Goal: Task Accomplishment & Management: Manage account settings

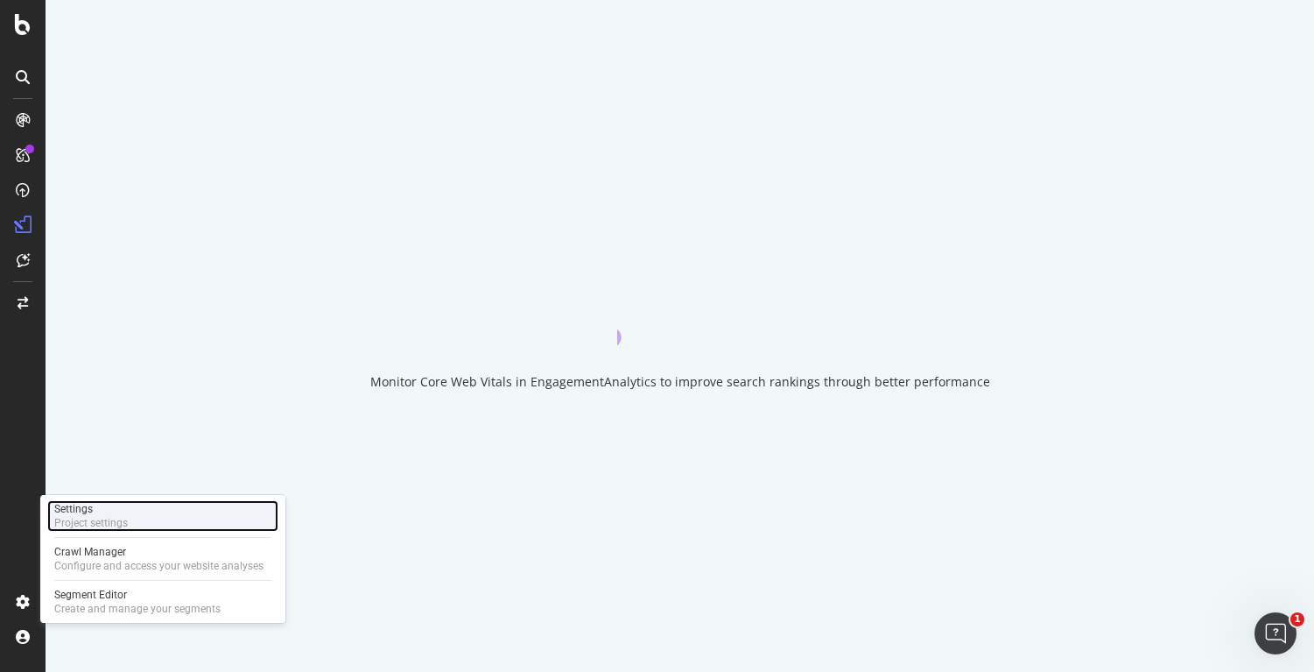
click at [115, 506] on div "Settings" at bounding box center [91, 509] width 74 height 14
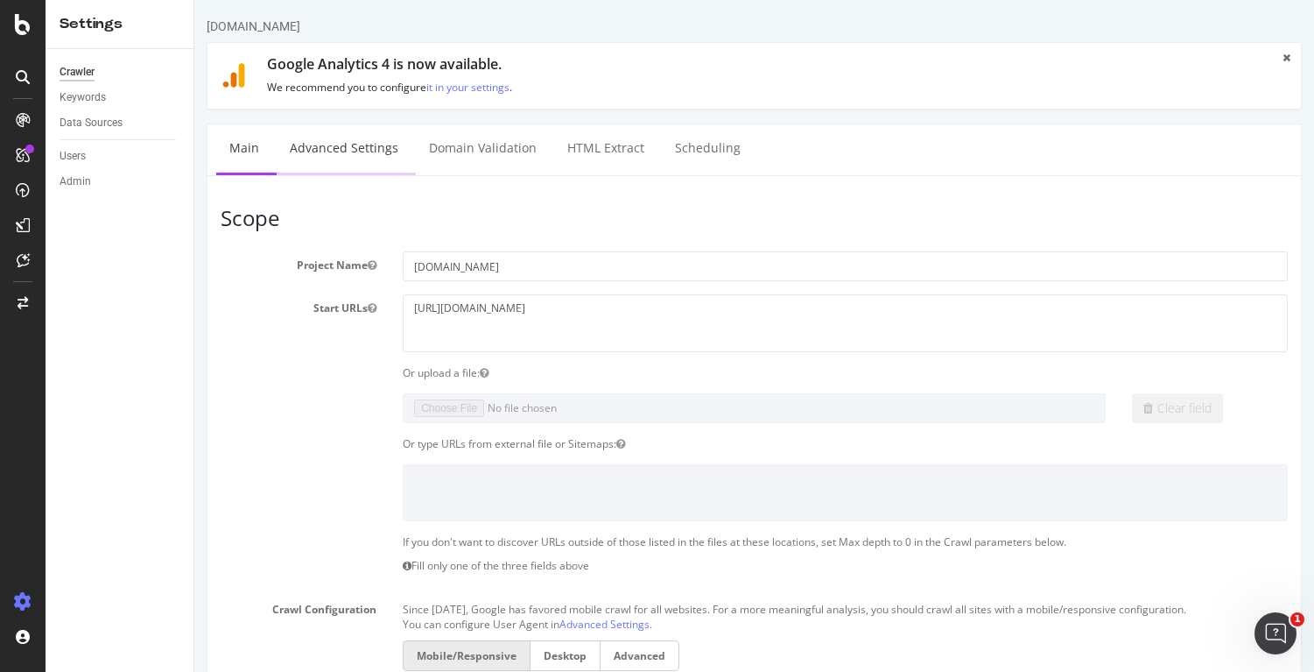
click at [327, 150] on link "Advanced Settings" at bounding box center [344, 148] width 135 height 48
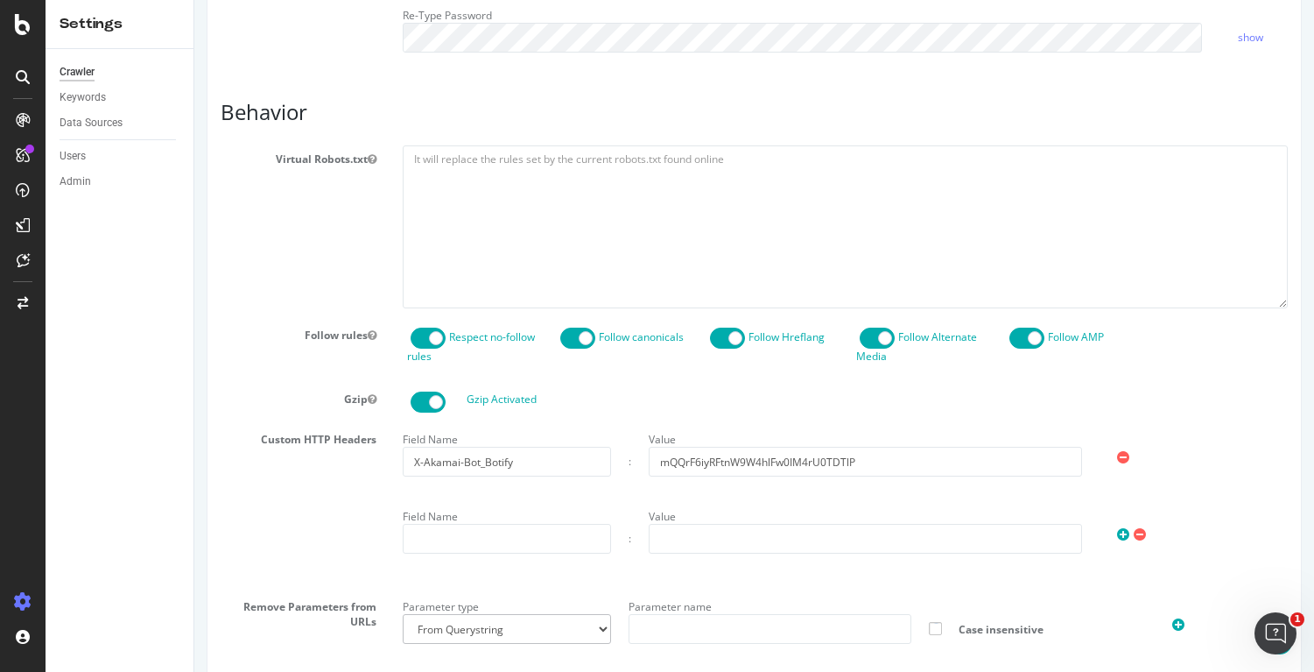
scroll to position [690, 0]
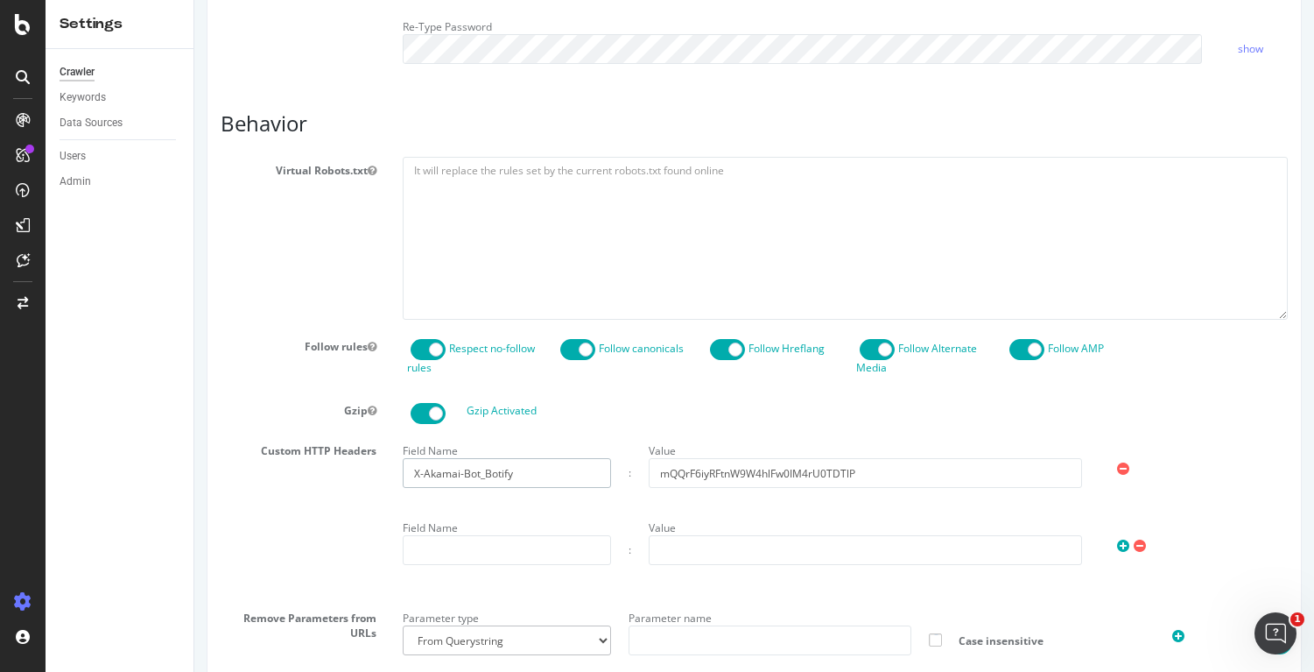
click at [517, 488] on input "X-Akamai-Bot_Botify" at bounding box center [507, 473] width 208 height 30
click at [795, 485] on input "mQQrF6iyRFtnW9W4hlFw0IM4rU0TDTlP" at bounding box center [865, 473] width 433 height 30
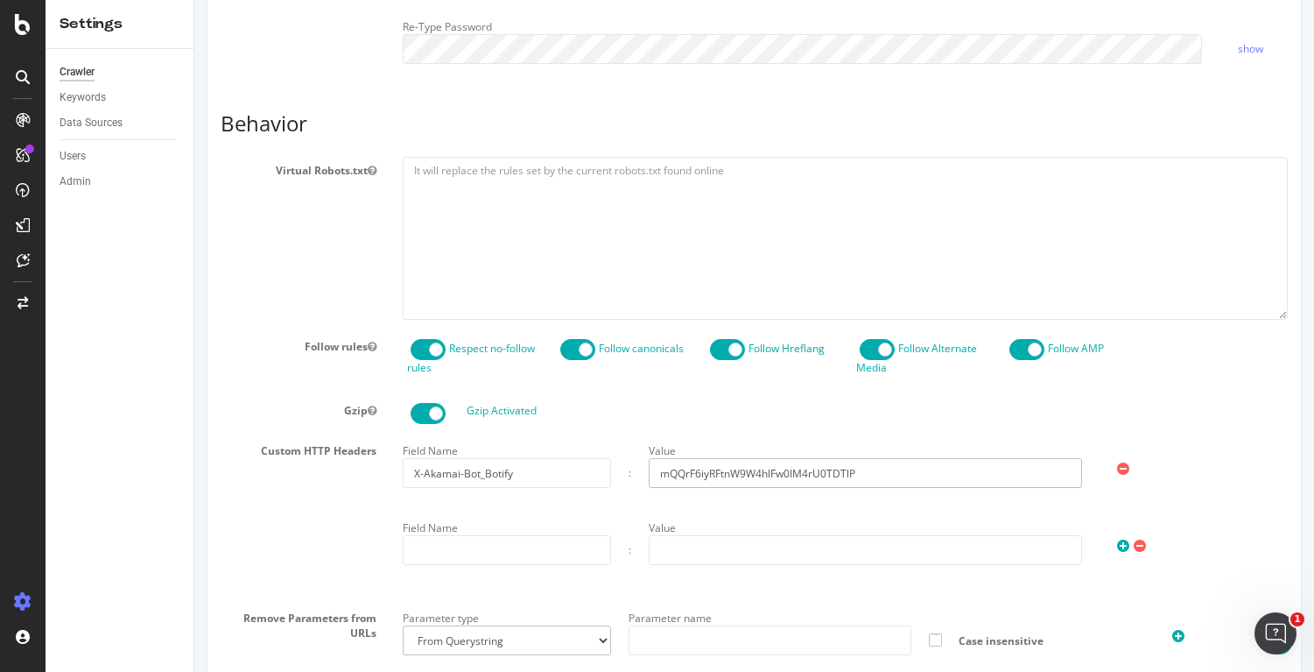
click at [795, 485] on input "mQQrF6iyRFtnW9W4hlFw0IM4rU0TDTlP" at bounding box center [865, 473] width 433 height 30
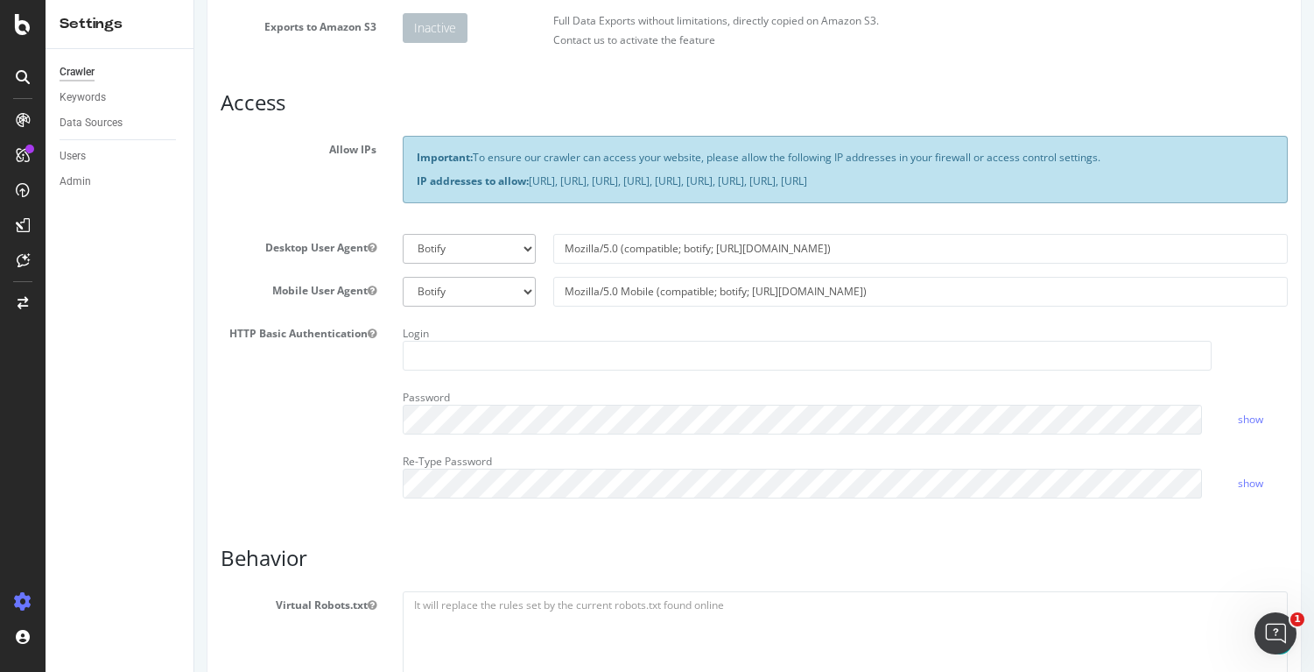
scroll to position [0, 0]
